Goal: Task Accomplishment & Management: Manage account settings

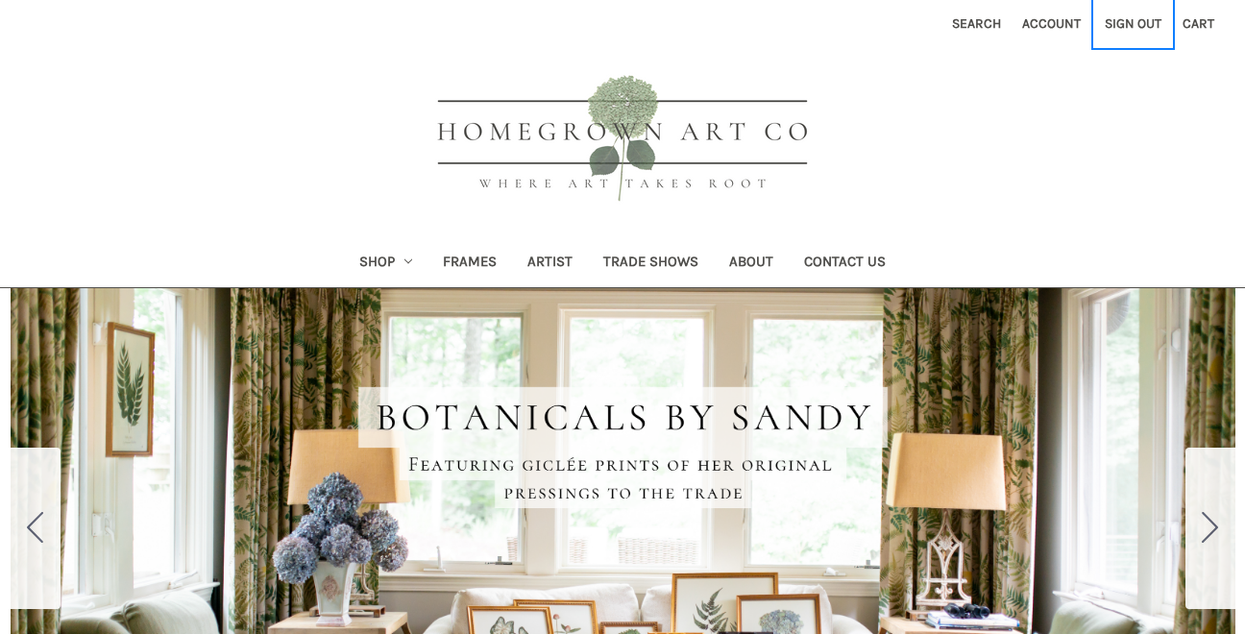
click at [1133, 29] on link "Sign out" at bounding box center [1133, 23] width 78 height 47
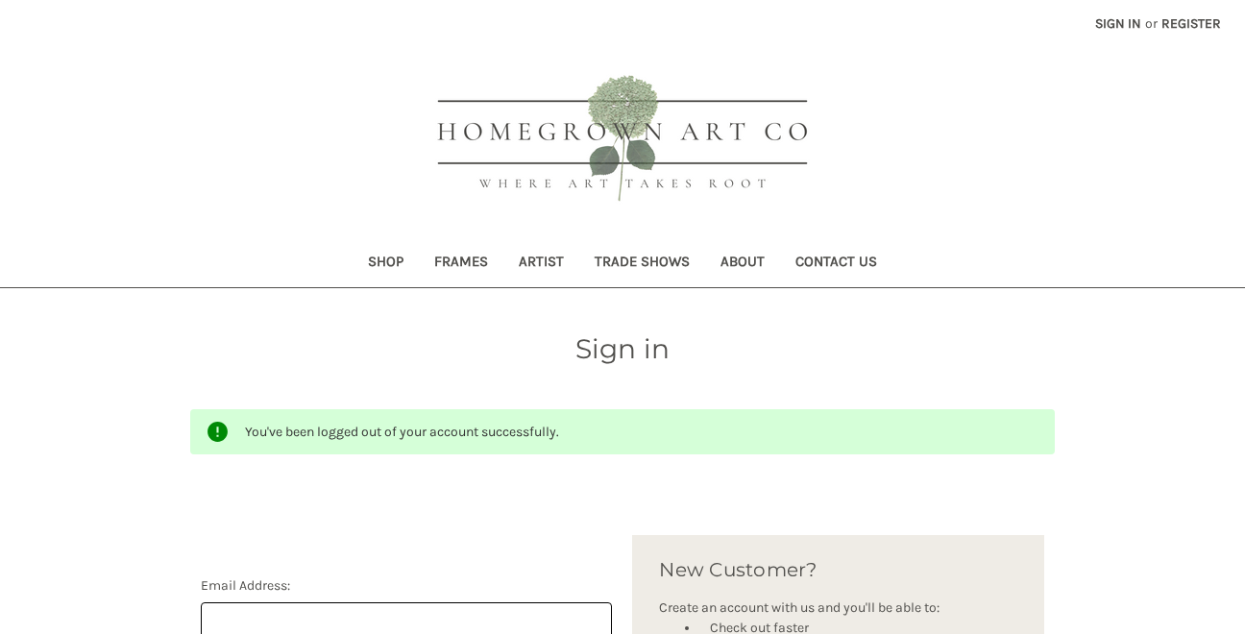
scroll to position [188, 0]
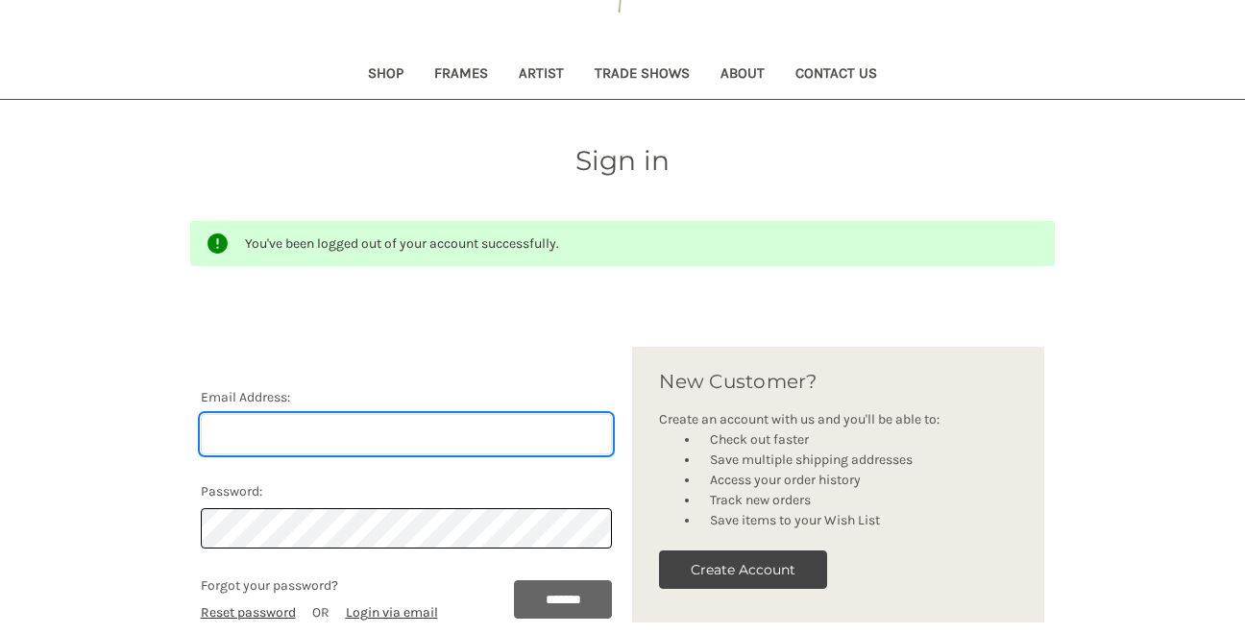
type input "[PERSON_NAME][EMAIL_ADDRESS][DOMAIN_NAME]"
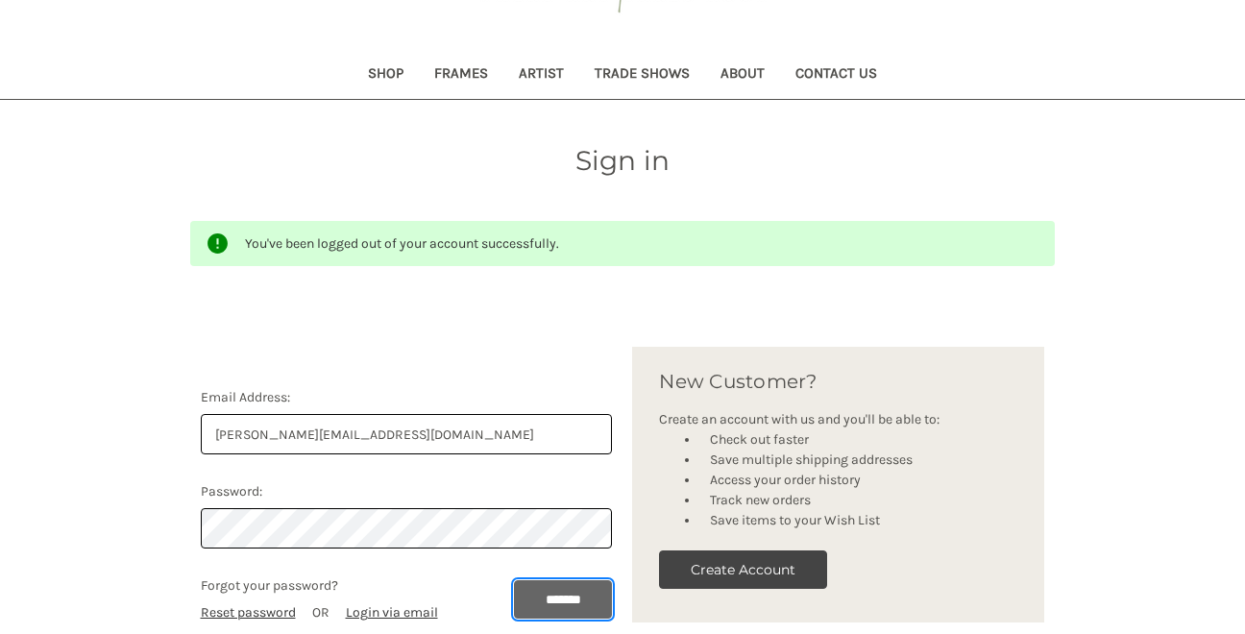
click at [560, 600] on input "*******" at bounding box center [563, 599] width 99 height 38
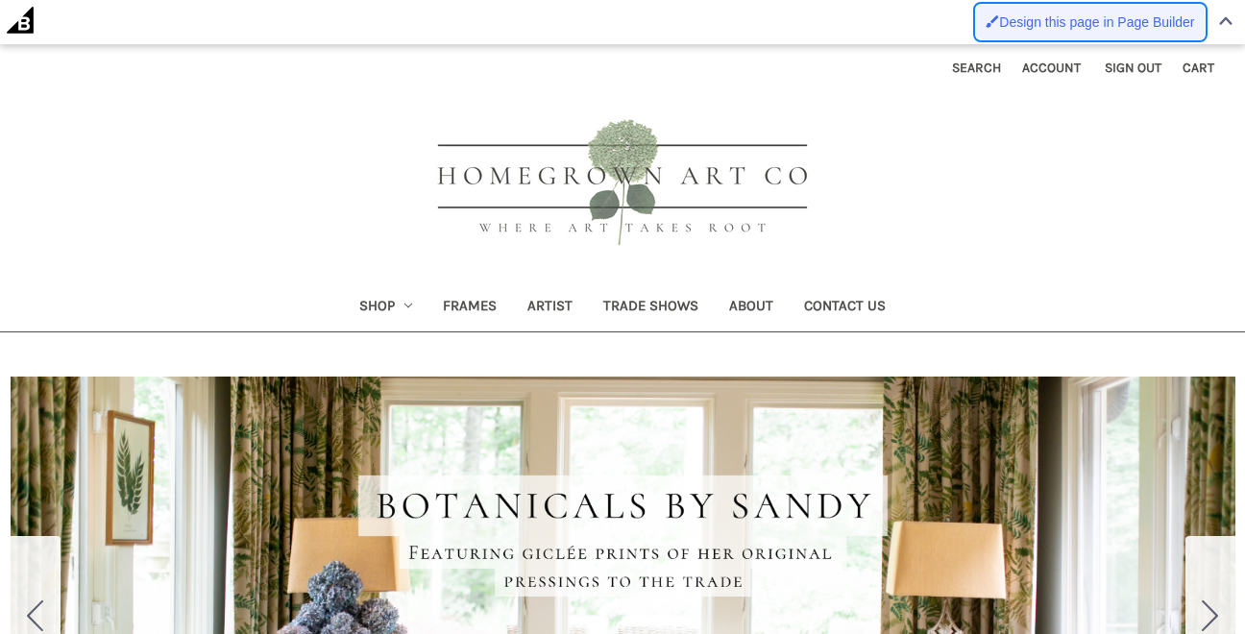
click at [1018, 27] on span "Design this page in Page Builder" at bounding box center [1096, 21] width 195 height 15
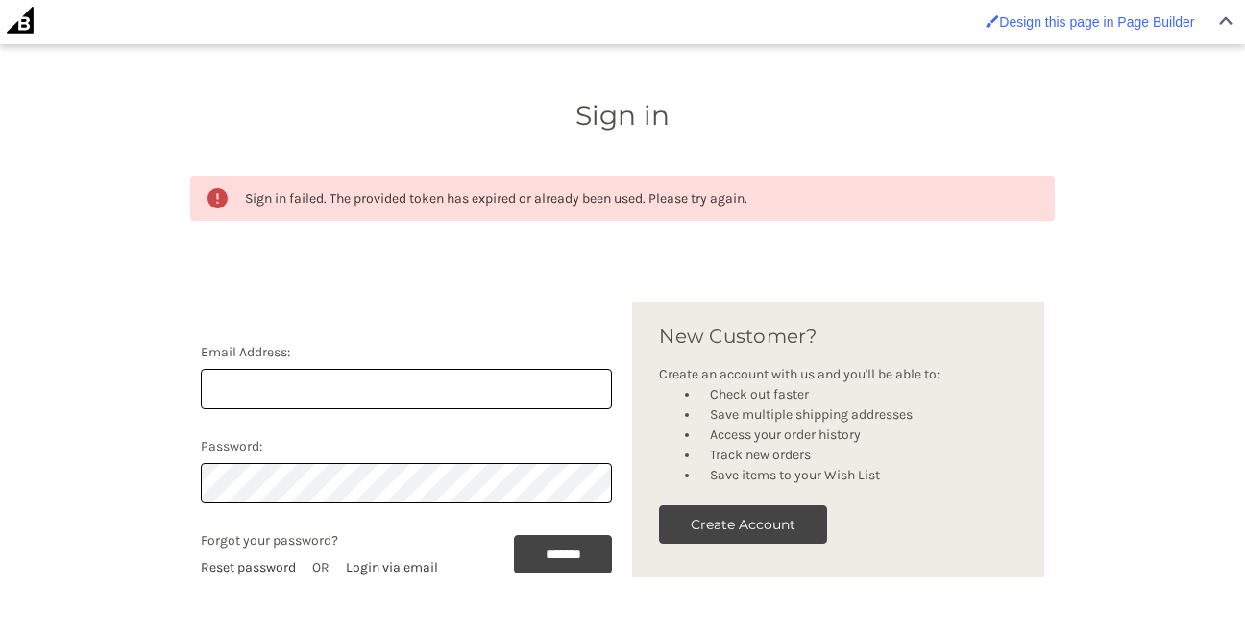
scroll to position [316, 0]
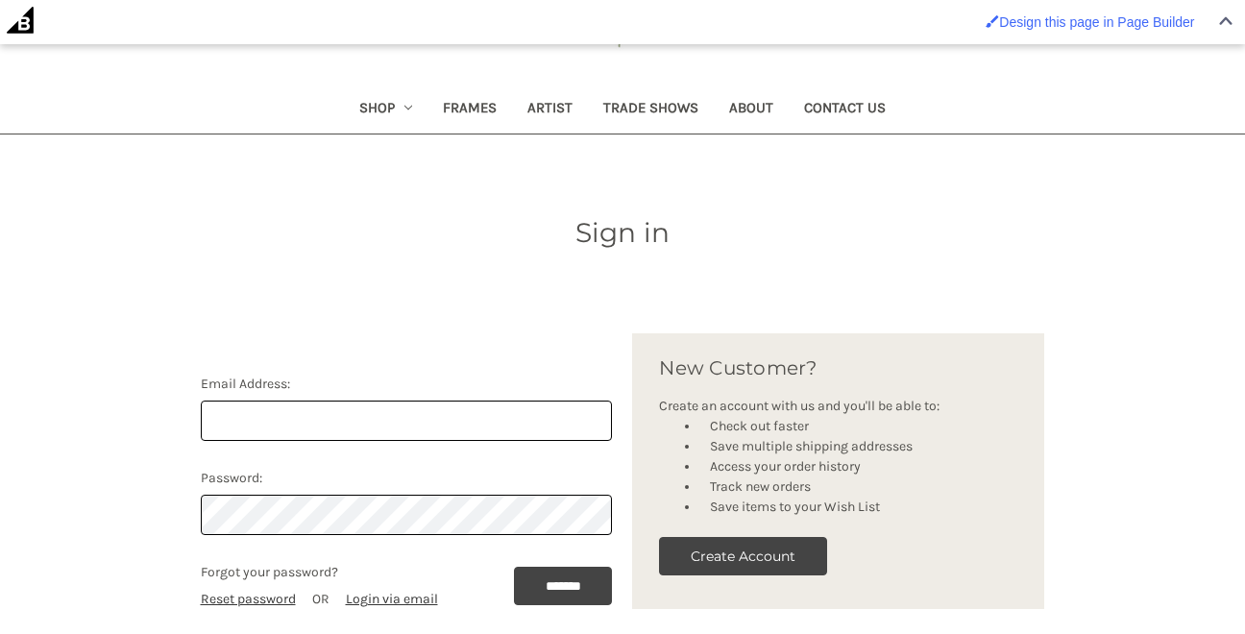
scroll to position [240, 0]
